Goal: Entertainment & Leisure: Consume media (video, audio)

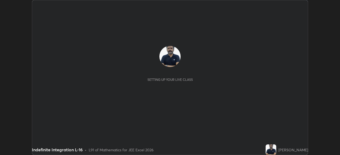
scroll to position [155, 339]
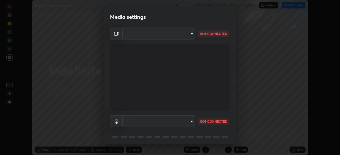
type input "ef407f58ae65e10c1af5a040b6eccf178273e27ca296938399710cc3d85b5032"
type input "default"
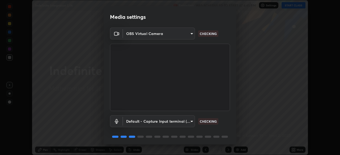
scroll to position [19, 0]
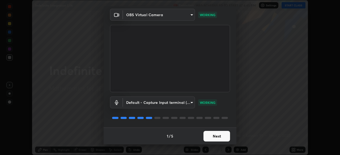
click at [214, 137] on button "Next" at bounding box center [216, 136] width 27 height 11
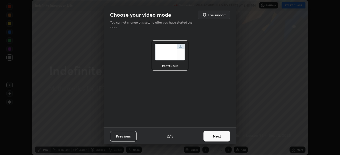
scroll to position [0, 0]
click at [215, 138] on button "Next" at bounding box center [216, 136] width 27 height 11
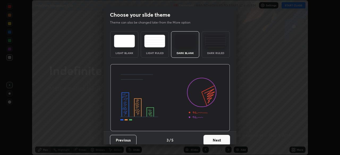
click at [215, 137] on button "Next" at bounding box center [216, 140] width 27 height 11
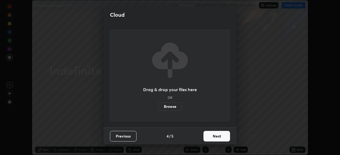
click at [216, 137] on button "Next" at bounding box center [216, 136] width 27 height 11
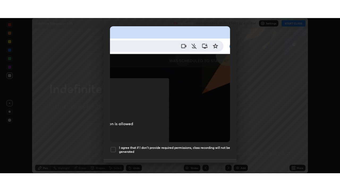
scroll to position [127, 0]
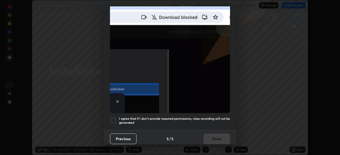
click at [114, 120] on div at bounding box center [113, 121] width 6 height 6
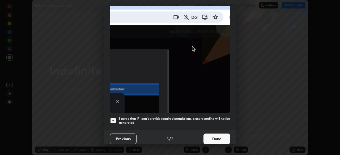
click at [213, 137] on button "Done" at bounding box center [216, 139] width 27 height 11
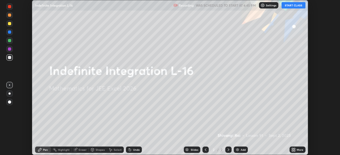
click at [290, 7] on button "START CLASS" at bounding box center [293, 5] width 24 height 6
click at [294, 148] on icon at bounding box center [293, 148] width 1 height 1
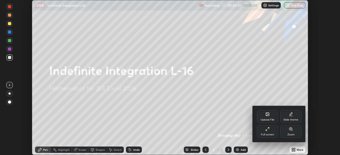
click at [267, 132] on div "Full screen" at bounding box center [267, 131] width 21 height 13
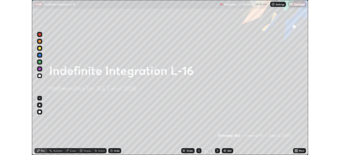
scroll to position [191, 340]
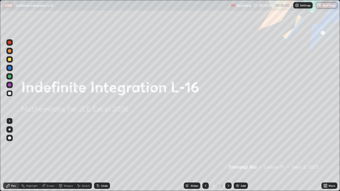
click at [240, 155] on div "Add" at bounding box center [242, 185] width 5 height 3
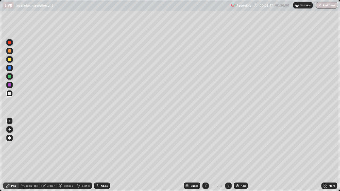
click at [241, 155] on div "Add" at bounding box center [242, 185] width 5 height 3
click at [240, 155] on div "Add" at bounding box center [242, 185] width 5 height 3
click at [238, 155] on img at bounding box center [237, 186] width 4 height 4
click at [239, 155] on img at bounding box center [237, 186] width 4 height 4
click at [242, 155] on div "Add" at bounding box center [242, 185] width 5 height 3
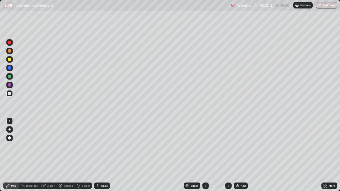
click at [239, 155] on img at bounding box center [237, 186] width 4 height 4
click at [206, 155] on div at bounding box center [205, 186] width 6 height 6
click at [228, 155] on icon at bounding box center [228, 186] width 4 height 4
click at [238, 155] on img at bounding box center [237, 186] width 4 height 4
click at [242, 155] on div "Add" at bounding box center [242, 185] width 5 height 3
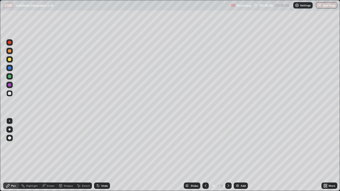
click at [205, 155] on icon at bounding box center [205, 186] width 4 height 4
click at [239, 155] on div "Add" at bounding box center [240, 186] width 14 height 6
click at [238, 155] on img at bounding box center [237, 186] width 4 height 4
click at [204, 155] on icon at bounding box center [205, 186] width 4 height 4
click at [228, 155] on icon at bounding box center [228, 186] width 4 height 4
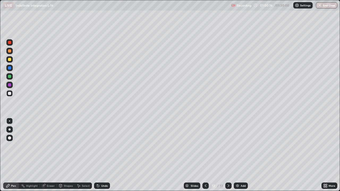
click at [205, 155] on icon at bounding box center [205, 186] width 4 height 4
click at [227, 155] on icon at bounding box center [228, 186] width 4 height 4
click at [228, 155] on icon at bounding box center [228, 186] width 4 height 4
click at [205, 155] on icon at bounding box center [205, 186] width 4 height 4
click at [205, 155] on icon at bounding box center [206, 185] width 2 height 3
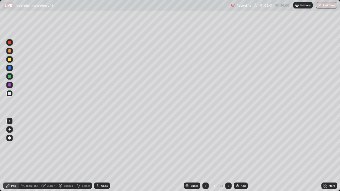
click at [240, 155] on div "Add" at bounding box center [242, 185] width 5 height 3
click at [236, 155] on img at bounding box center [237, 186] width 4 height 4
click at [239, 155] on div "Add" at bounding box center [240, 186] width 14 height 6
click at [205, 155] on icon at bounding box center [205, 186] width 4 height 4
click at [226, 155] on icon at bounding box center [228, 186] width 4 height 4
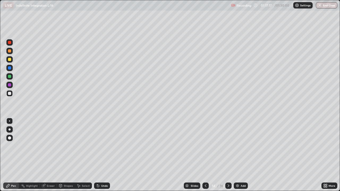
click at [239, 155] on div "Add" at bounding box center [240, 186] width 14 height 6
click at [322, 6] on button "End Class" at bounding box center [326, 5] width 21 height 6
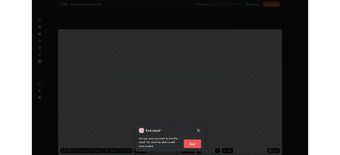
scroll to position [26374, 26190]
